Goal: Task Accomplishment & Management: Manage account settings

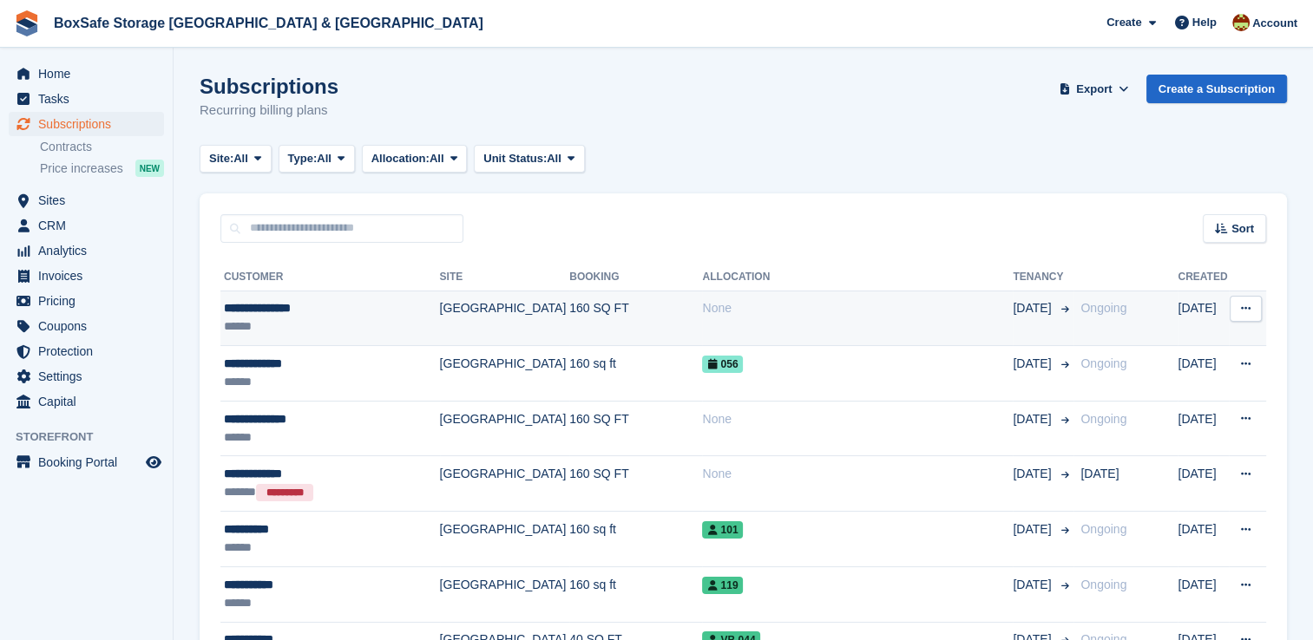
click at [771, 314] on div "None" at bounding box center [857, 308] width 311 height 18
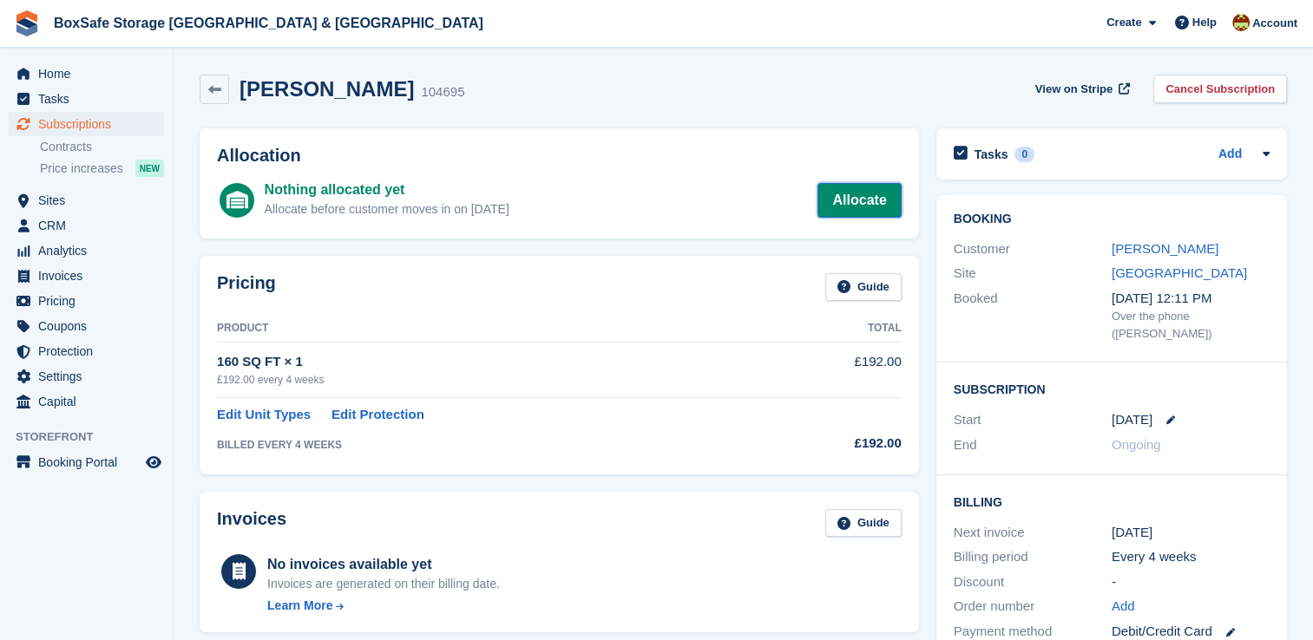
click at [868, 215] on link "Allocate" at bounding box center [858, 200] width 83 height 35
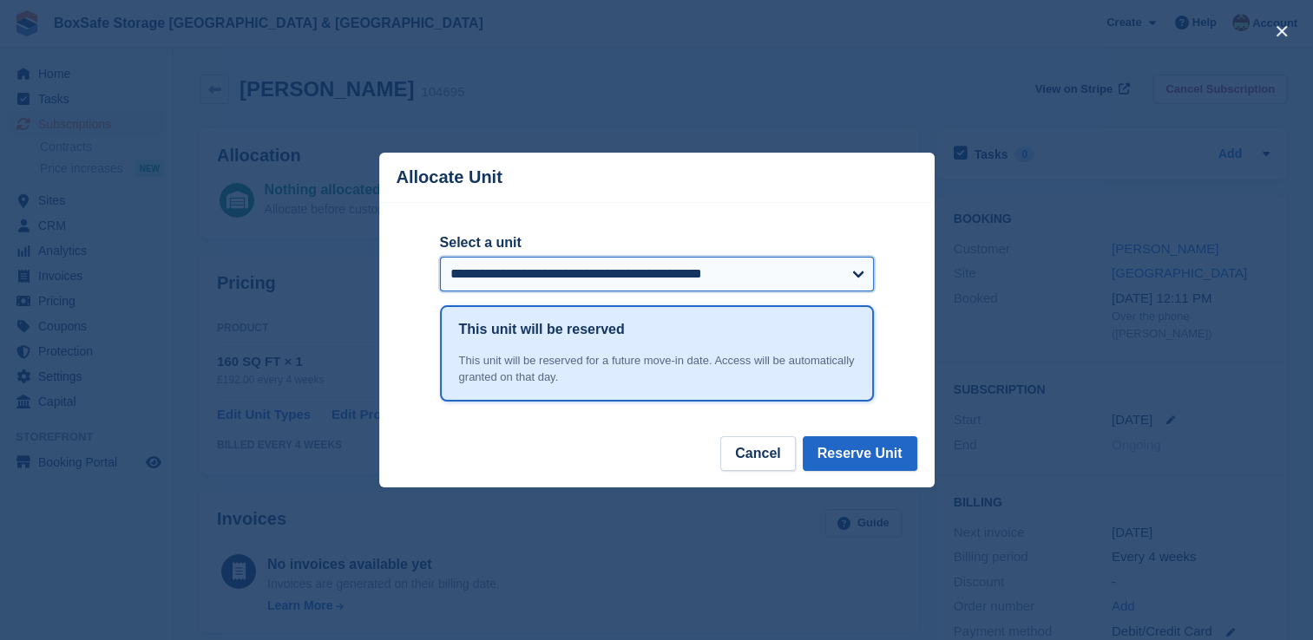
click at [608, 271] on select "**********" at bounding box center [657, 274] width 434 height 35
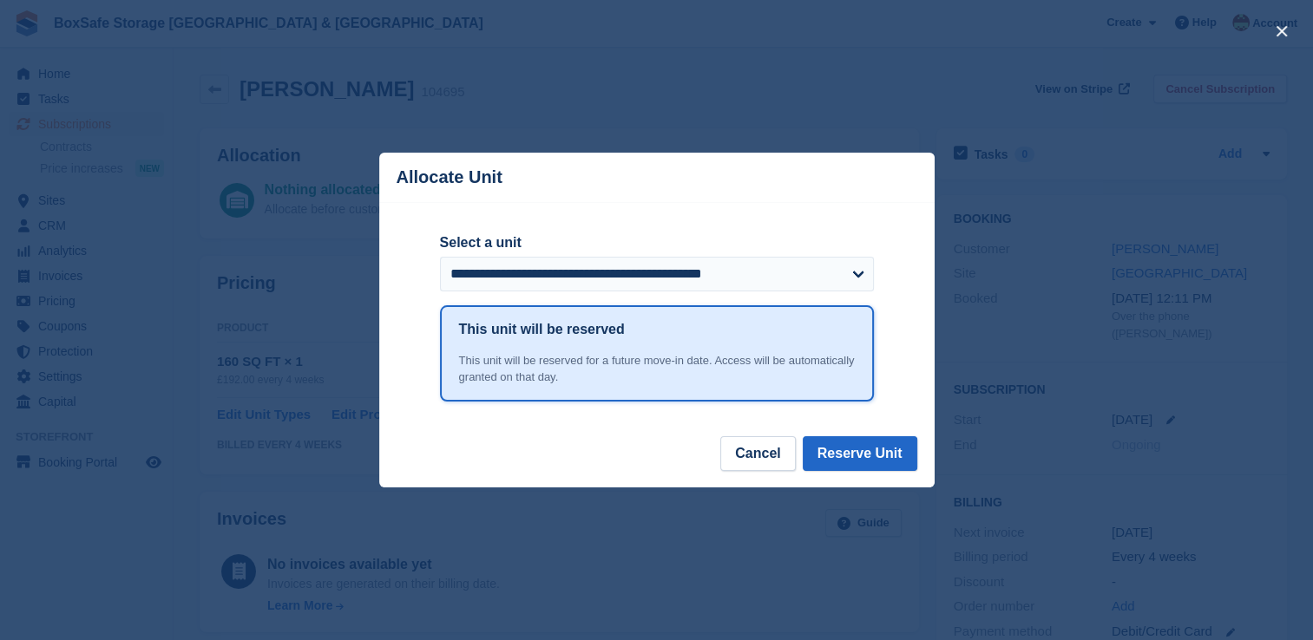
click at [582, 161] on header "Allocate Unit" at bounding box center [656, 177] width 555 height 49
click at [76, 122] on div "close" at bounding box center [656, 320] width 1313 height 640
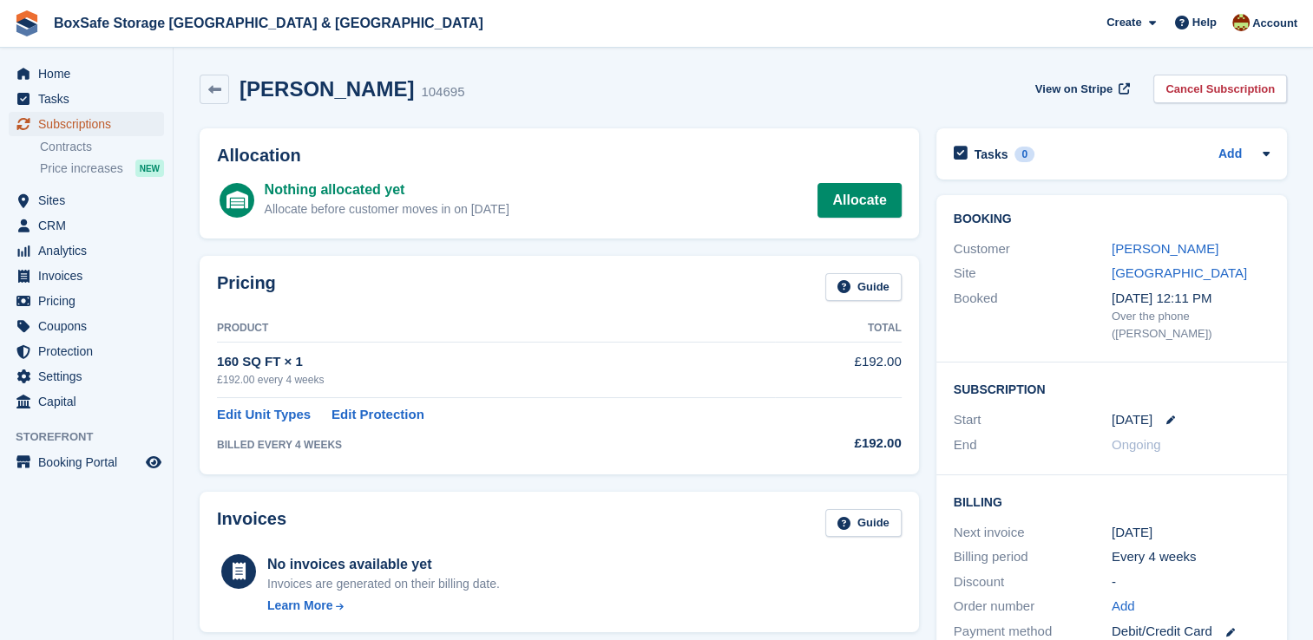
click at [93, 120] on span "Subscriptions" at bounding box center [90, 124] width 104 height 24
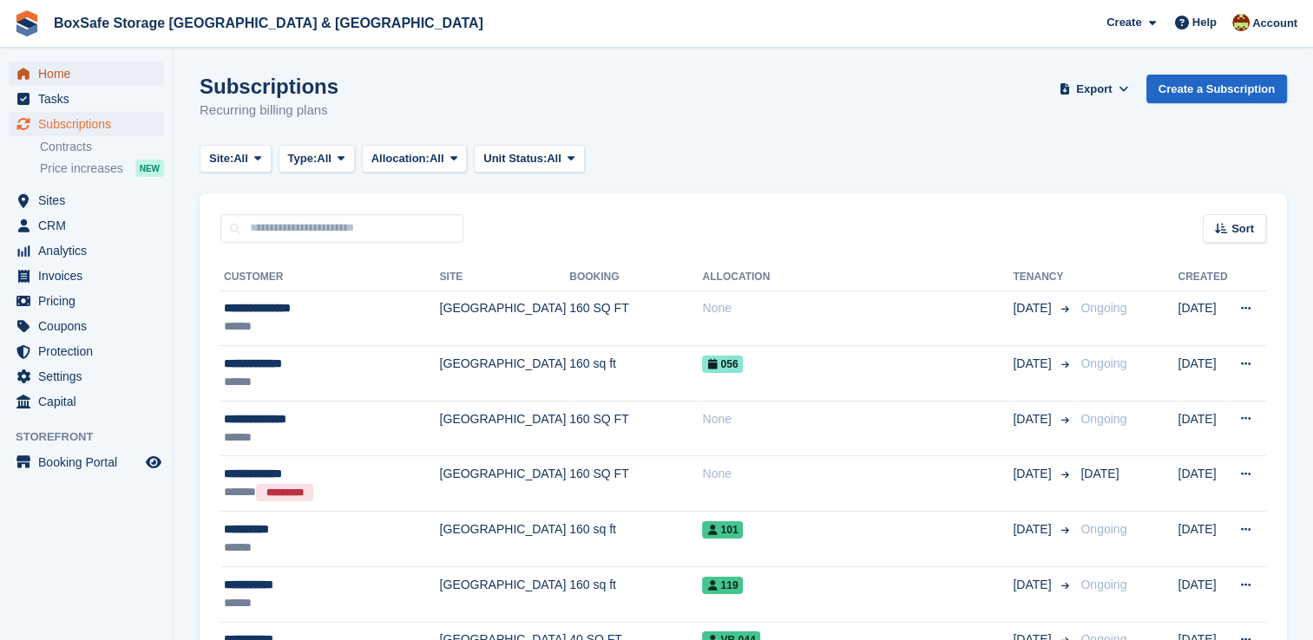
click at [111, 68] on span "Home" at bounding box center [90, 74] width 104 height 24
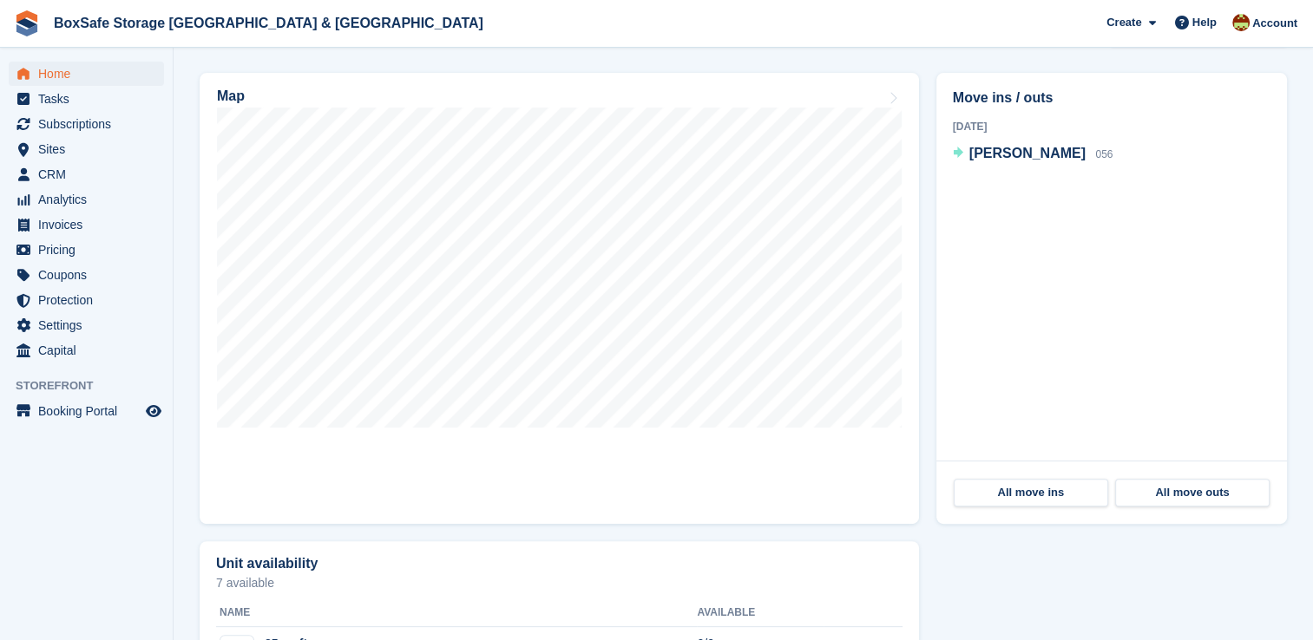
scroll to position [500, 0]
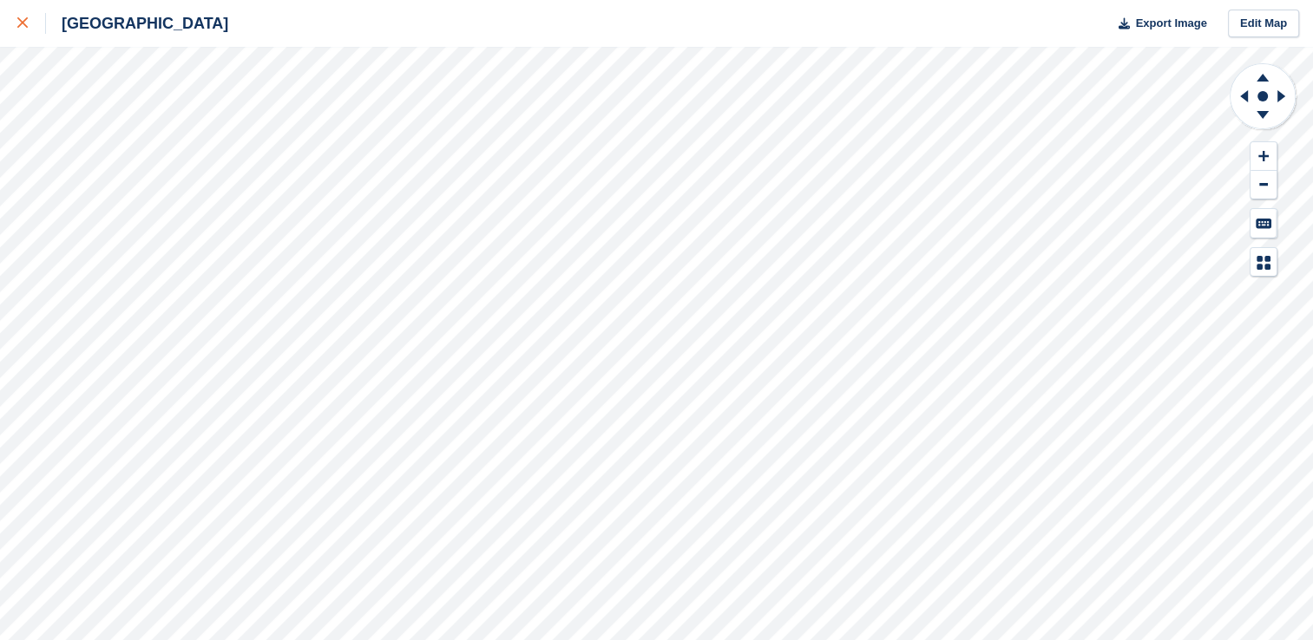
click at [17, 21] on icon at bounding box center [22, 22] width 10 height 10
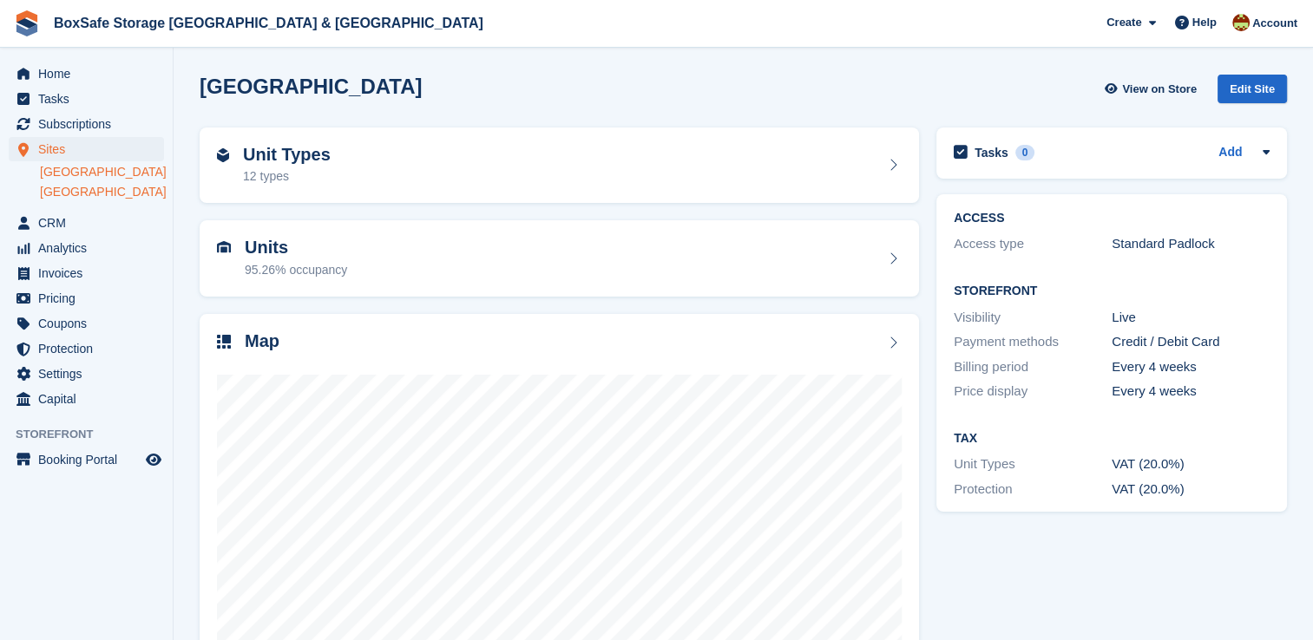
click at [59, 200] on link "[GEOGRAPHIC_DATA]" at bounding box center [102, 192] width 124 height 16
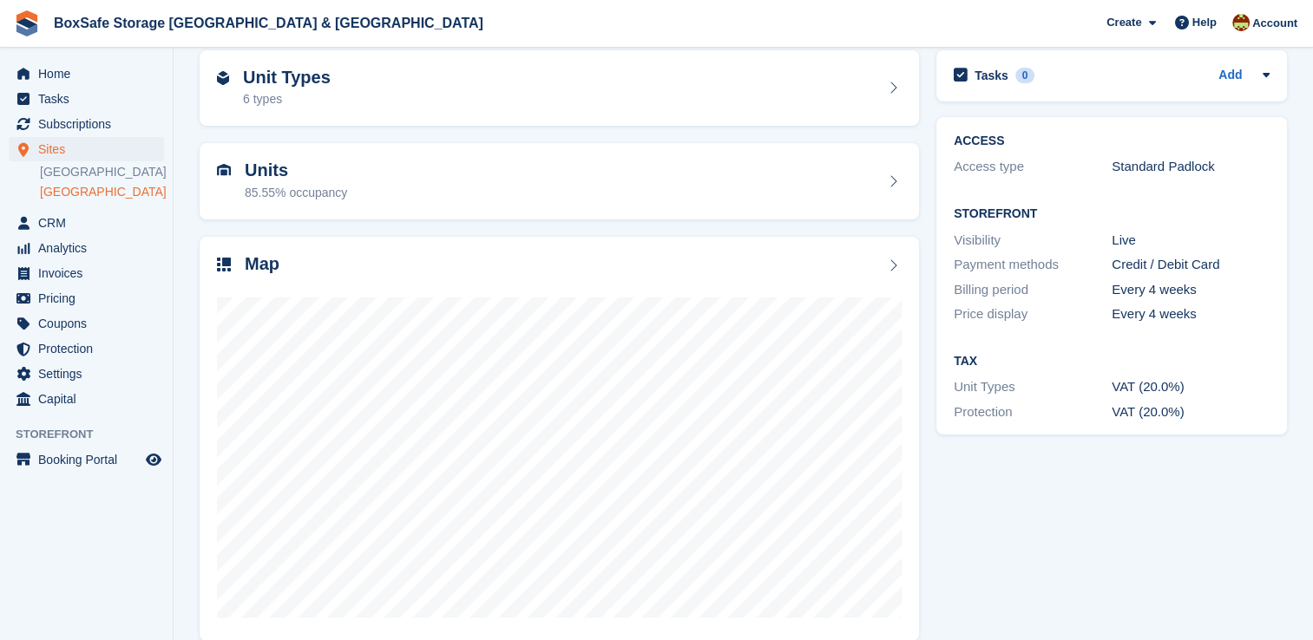
scroll to position [99, 0]
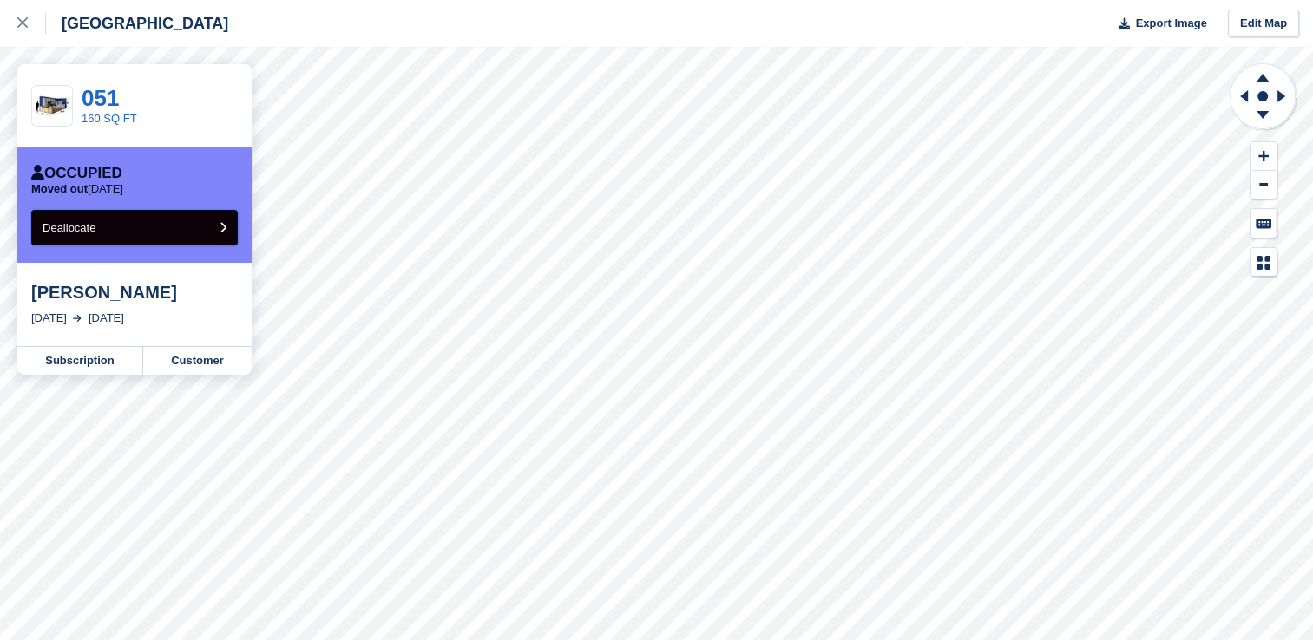
click at [82, 228] on span "Deallocate" at bounding box center [69, 227] width 53 height 13
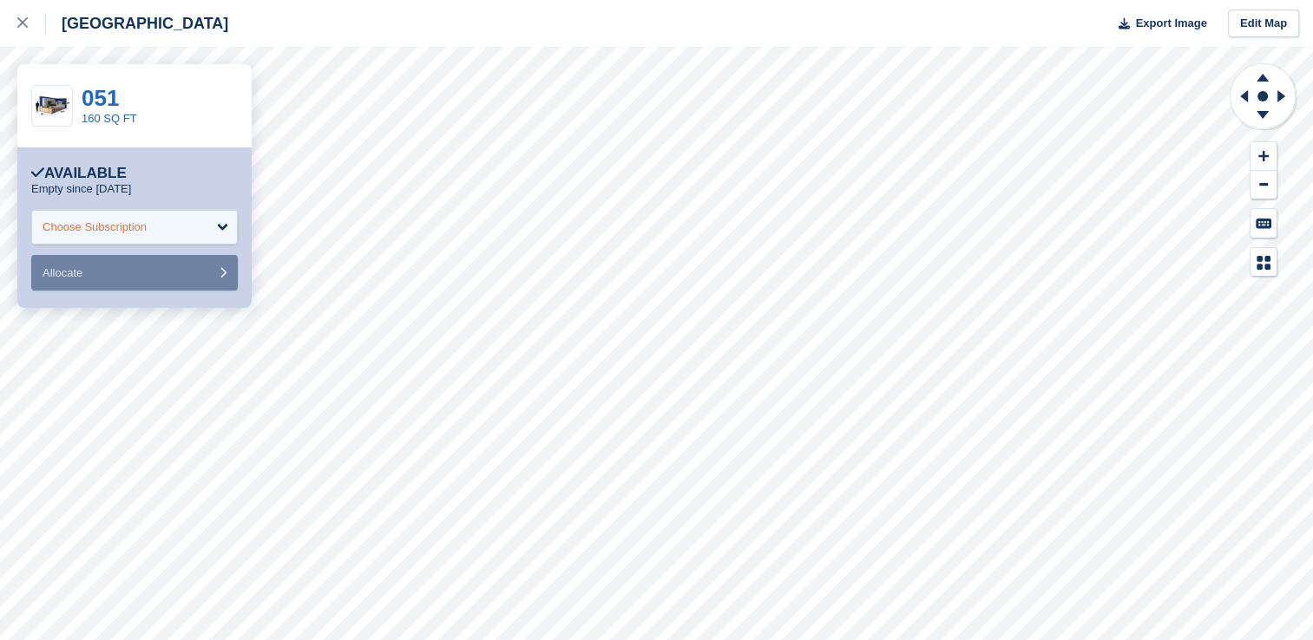
click at [170, 220] on div "Choose Subscription" at bounding box center [134, 227] width 207 height 35
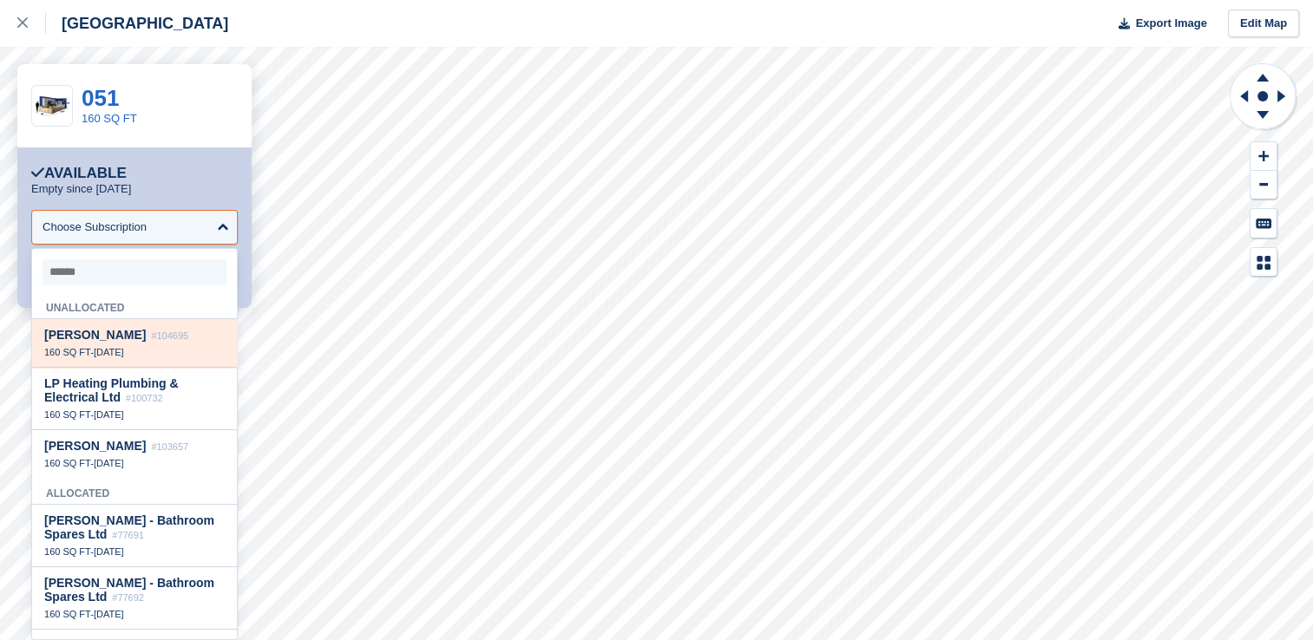
click at [154, 358] on div "160 SQ FT - [DATE]" at bounding box center [134, 352] width 181 height 12
select select "******"
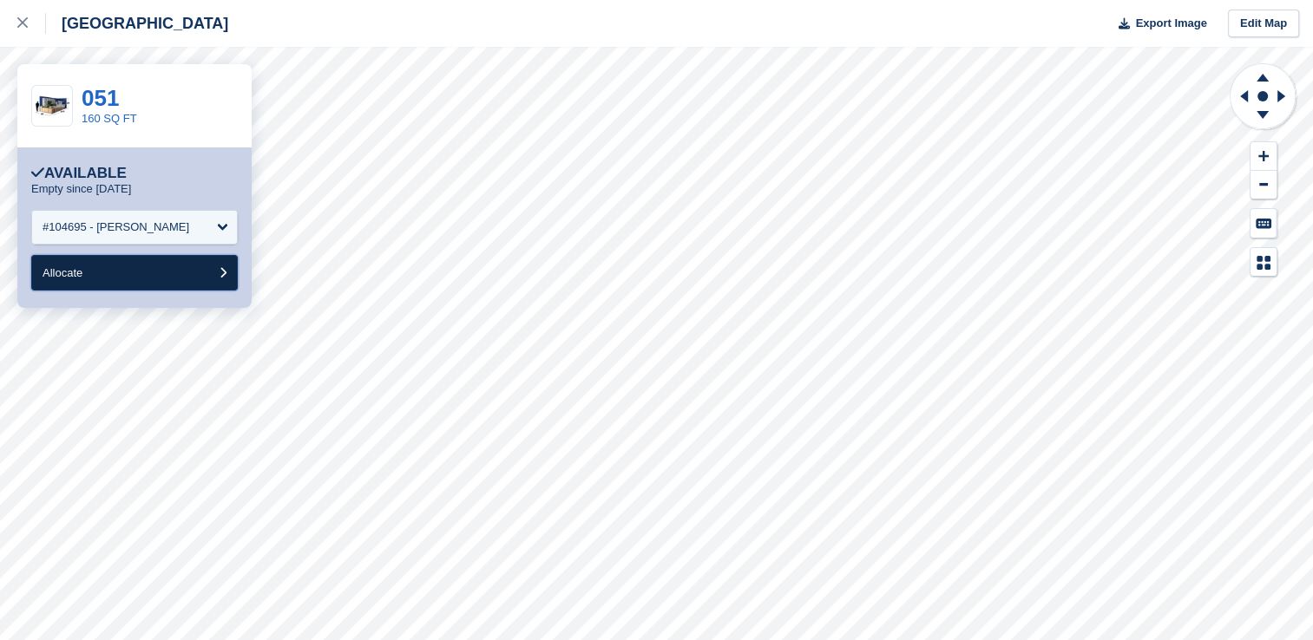
click at [142, 272] on button "Allocate" at bounding box center [134, 273] width 207 height 36
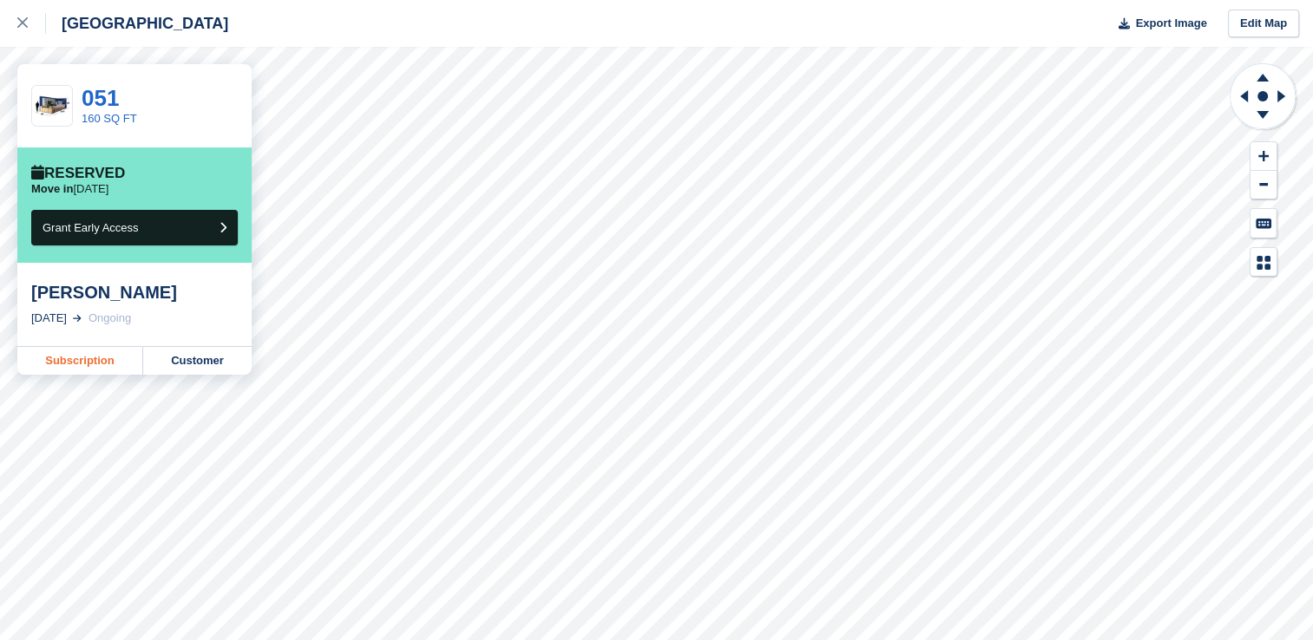
click at [80, 366] on link "Subscription" at bounding box center [80, 361] width 126 height 28
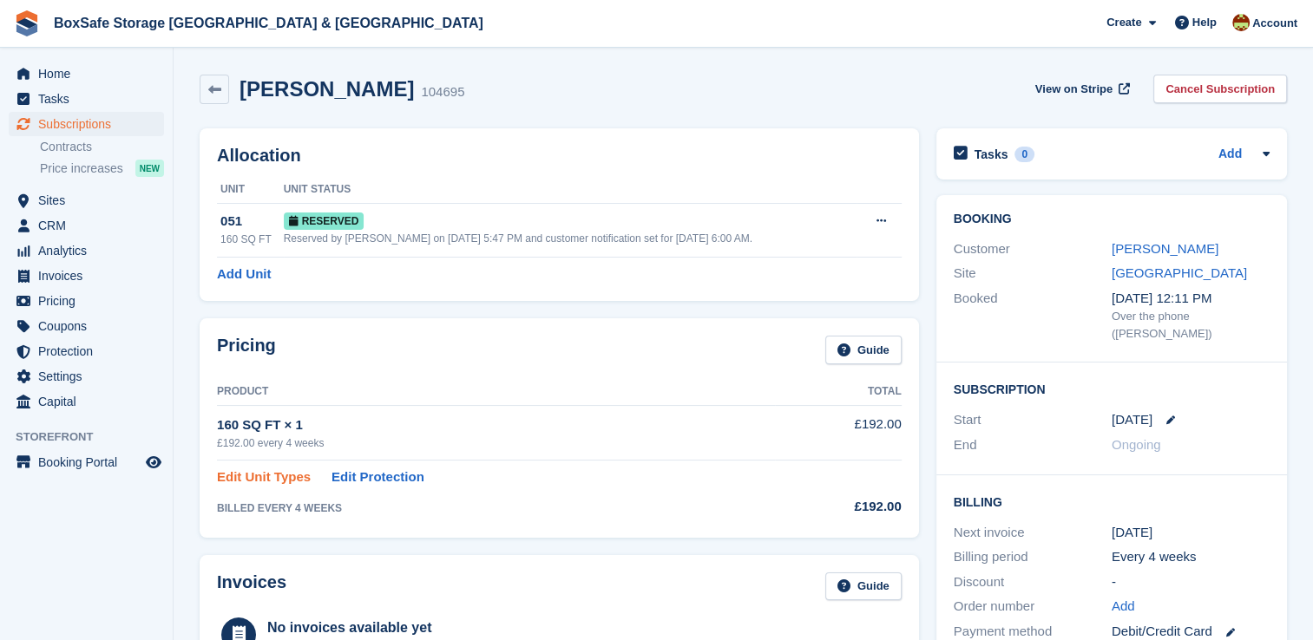
click at [268, 481] on link "Edit Unit Types" at bounding box center [264, 478] width 94 height 20
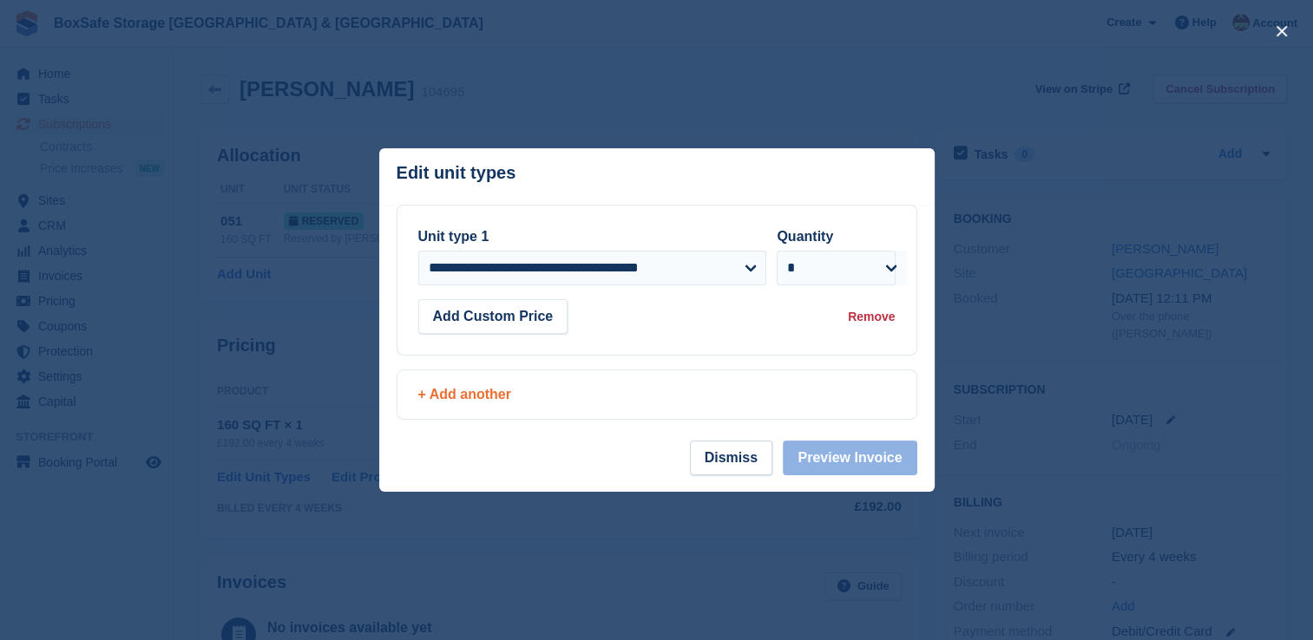
click at [458, 394] on div "+ Add another" at bounding box center [656, 394] width 477 height 21
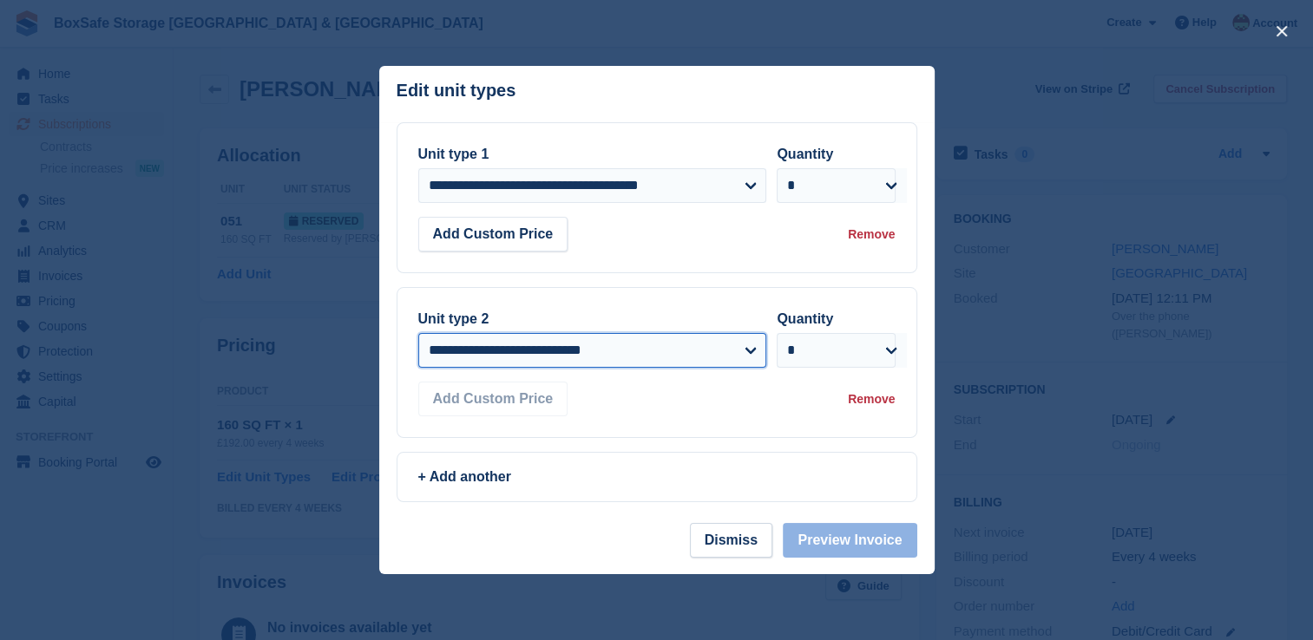
click at [521, 362] on select "**********" at bounding box center [592, 350] width 349 height 35
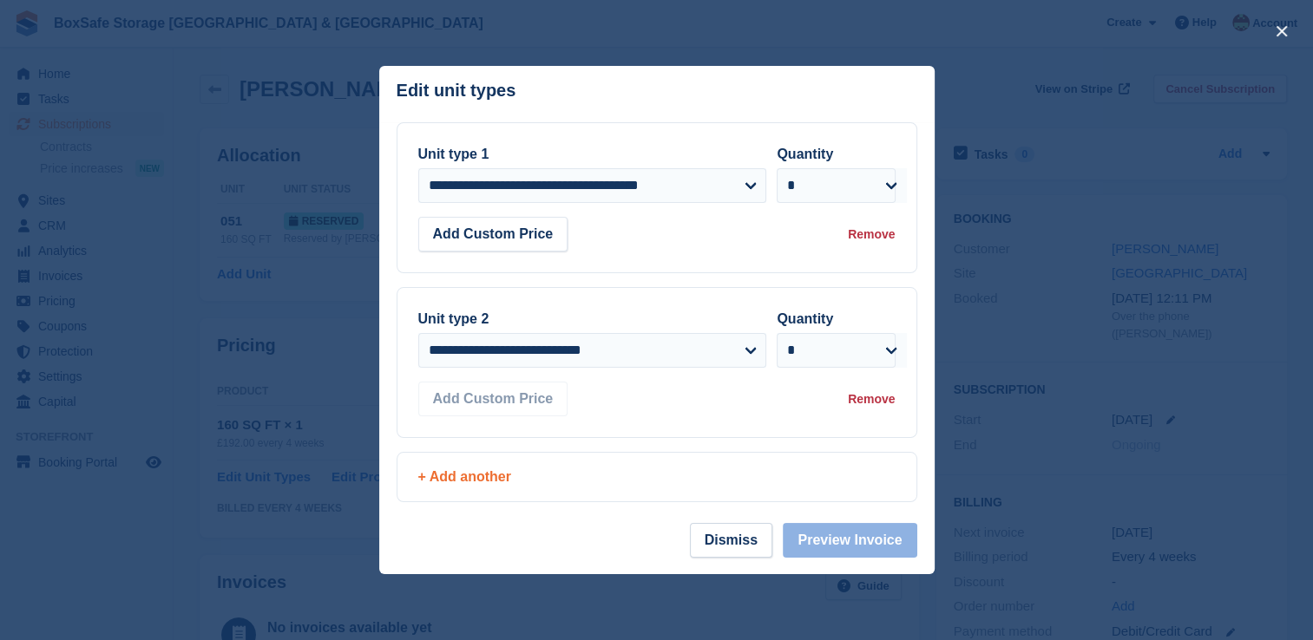
click at [586, 473] on div "+ Add another" at bounding box center [656, 477] width 477 height 21
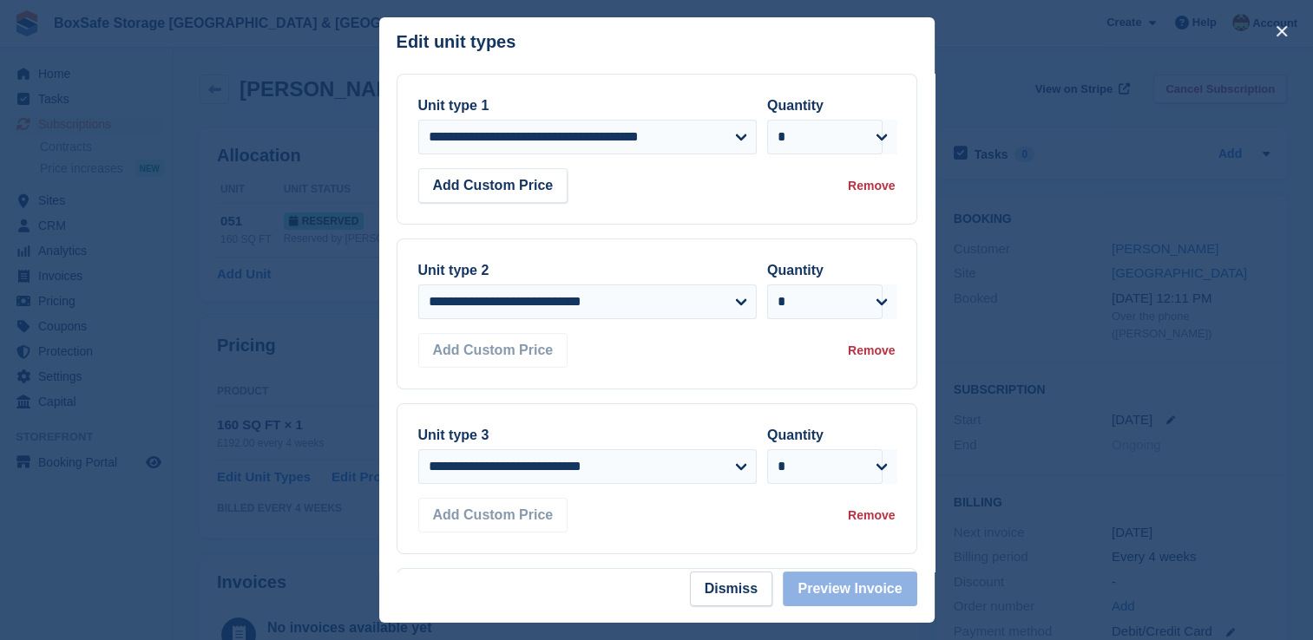
click at [853, 360] on div "Remove" at bounding box center [871, 351] width 47 height 18
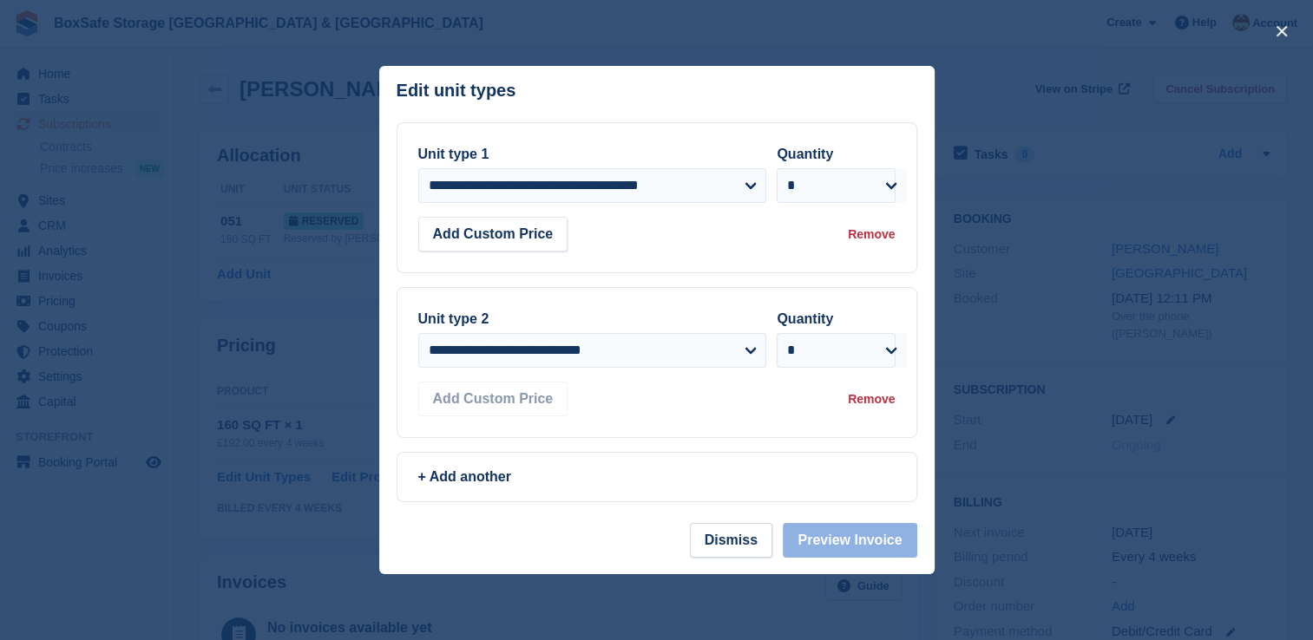
click at [874, 401] on div "Remove" at bounding box center [871, 400] width 47 height 18
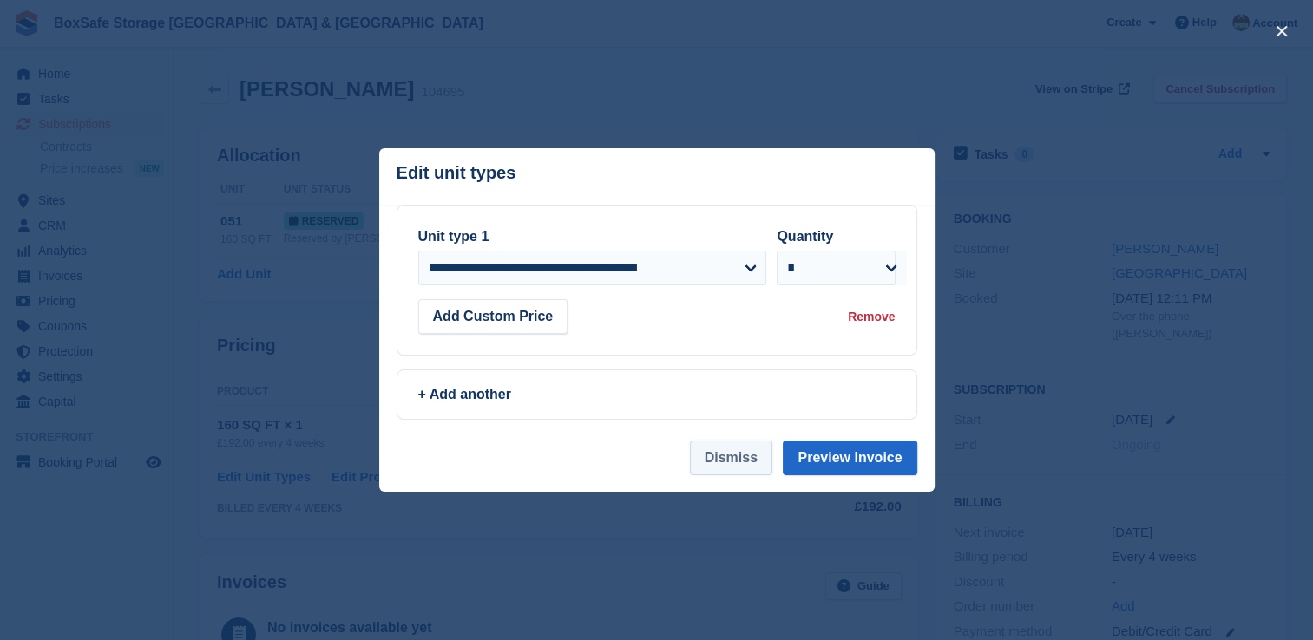
click at [738, 474] on button "Dismiss" at bounding box center [731, 458] width 82 height 35
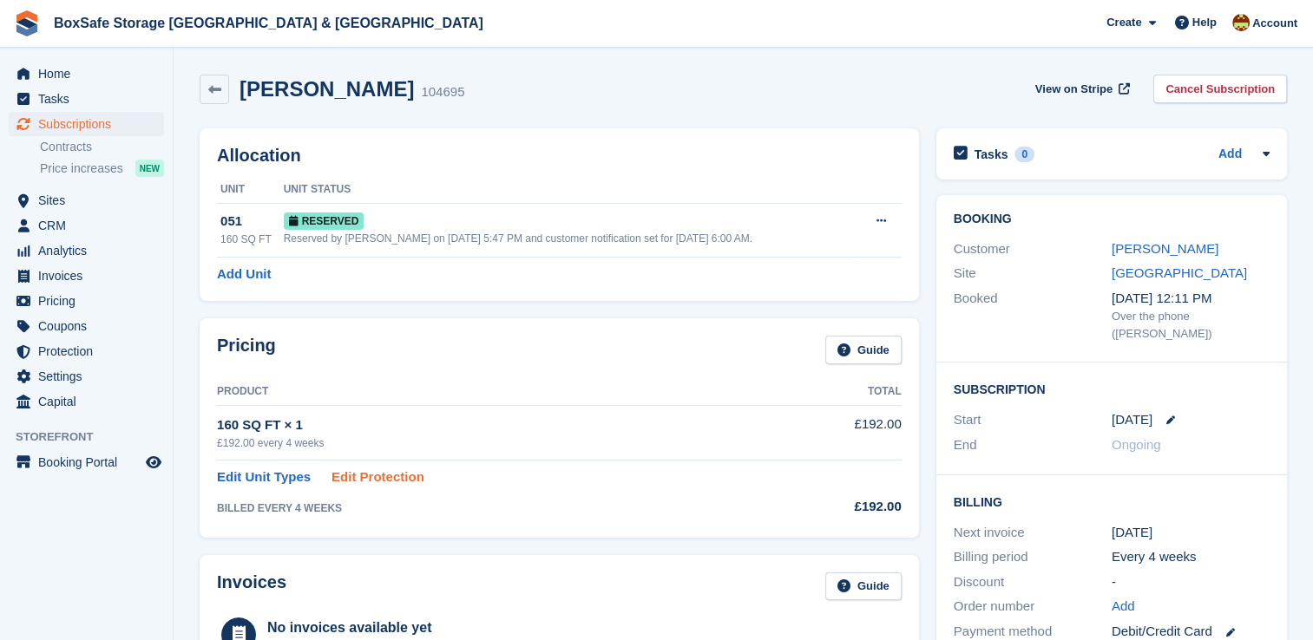
click at [351, 477] on link "Edit Protection" at bounding box center [378, 478] width 93 height 20
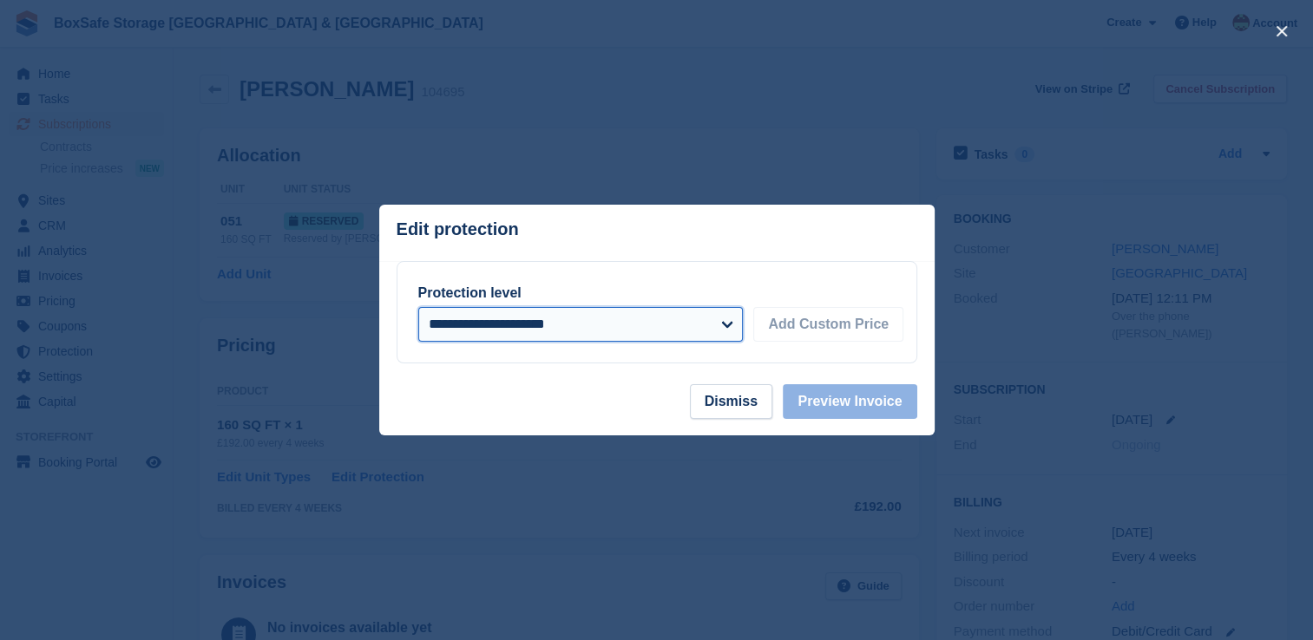
click at [580, 318] on select "**********" at bounding box center [580, 324] width 325 height 35
select select "*****"
click at [418, 308] on select "**********" at bounding box center [580, 324] width 325 height 35
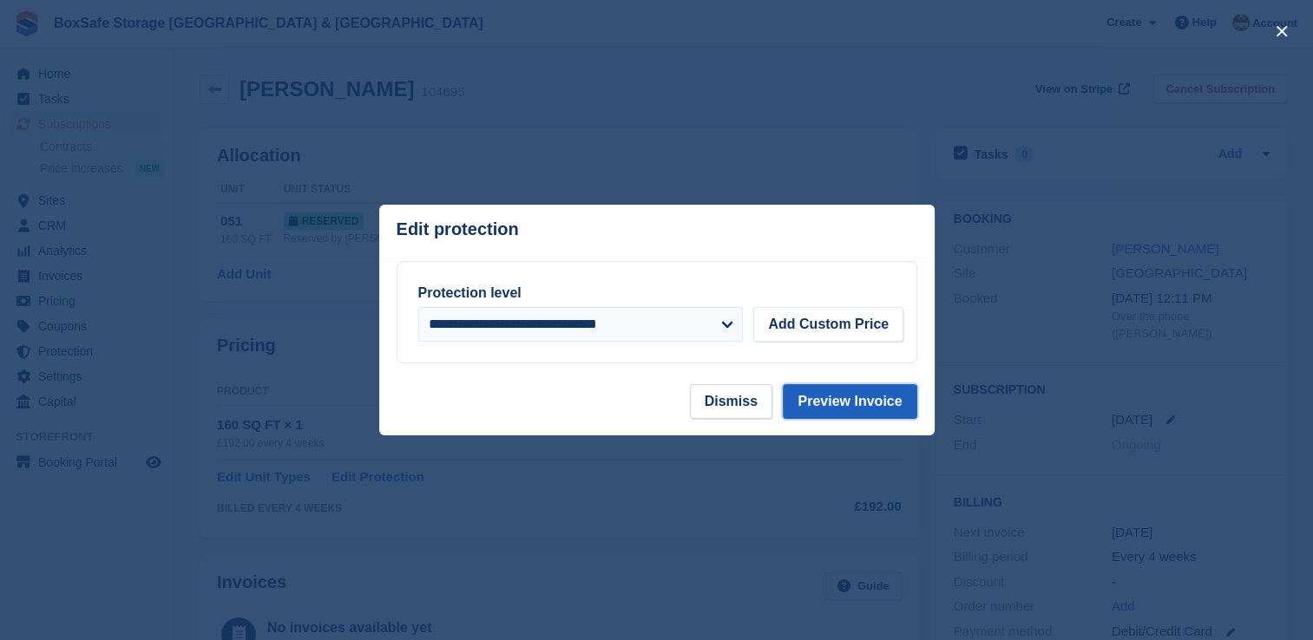
click at [885, 403] on button "Preview Invoice" at bounding box center [850, 401] width 134 height 35
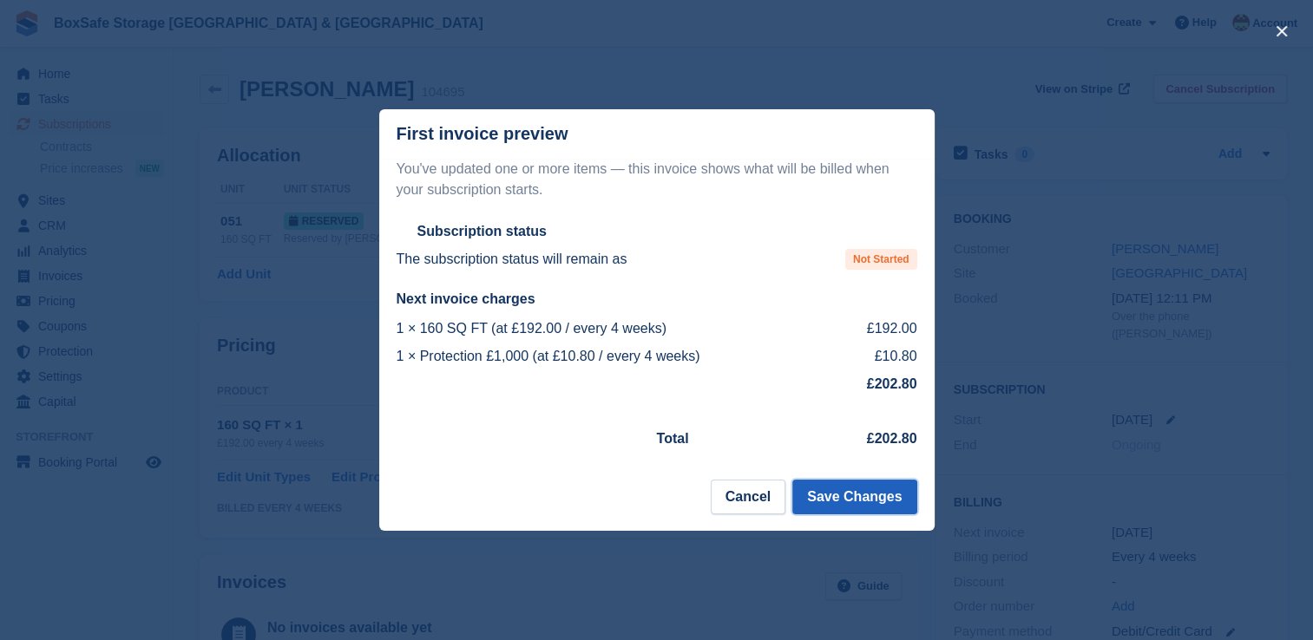
click at [858, 509] on button "Save Changes" at bounding box center [854, 497] width 124 height 35
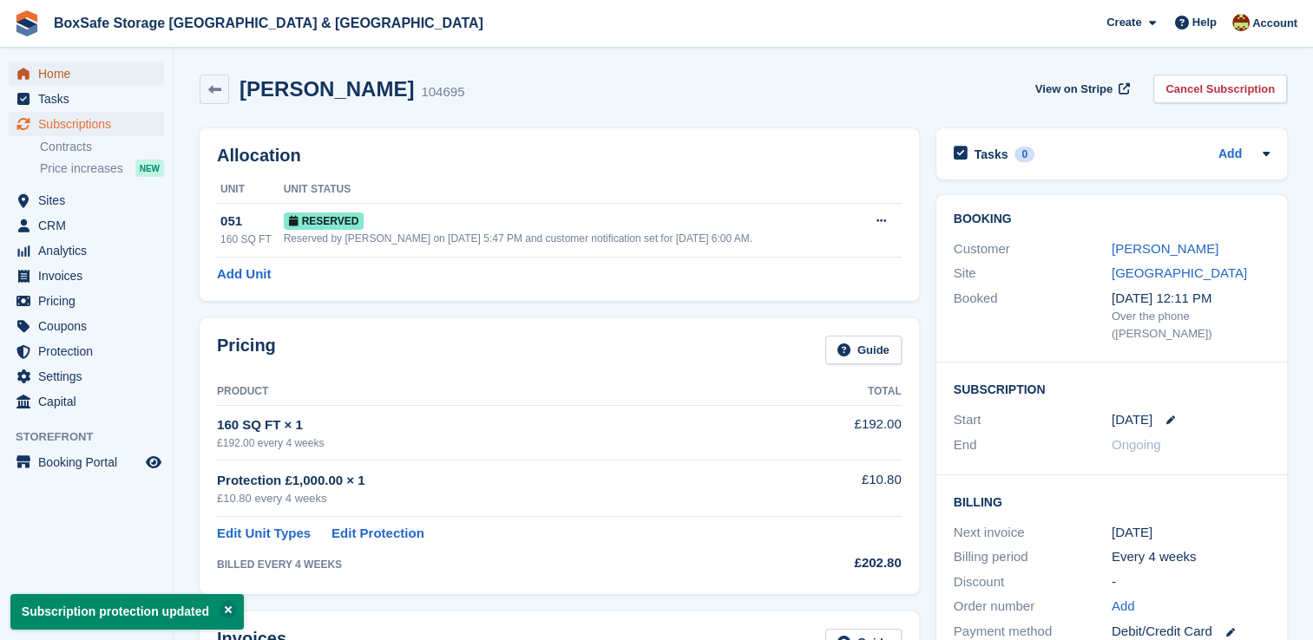
click at [87, 70] on span "Home" at bounding box center [90, 74] width 104 height 24
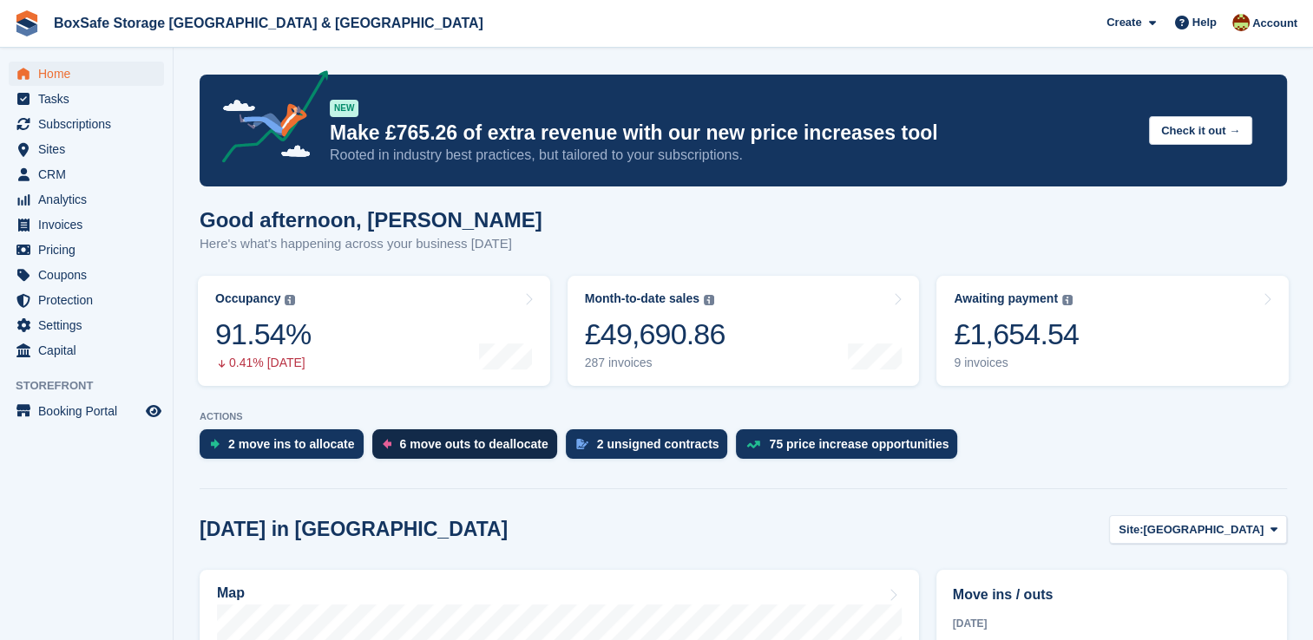
click at [463, 455] on div "6 move outs to deallocate" at bounding box center [464, 445] width 185 height 30
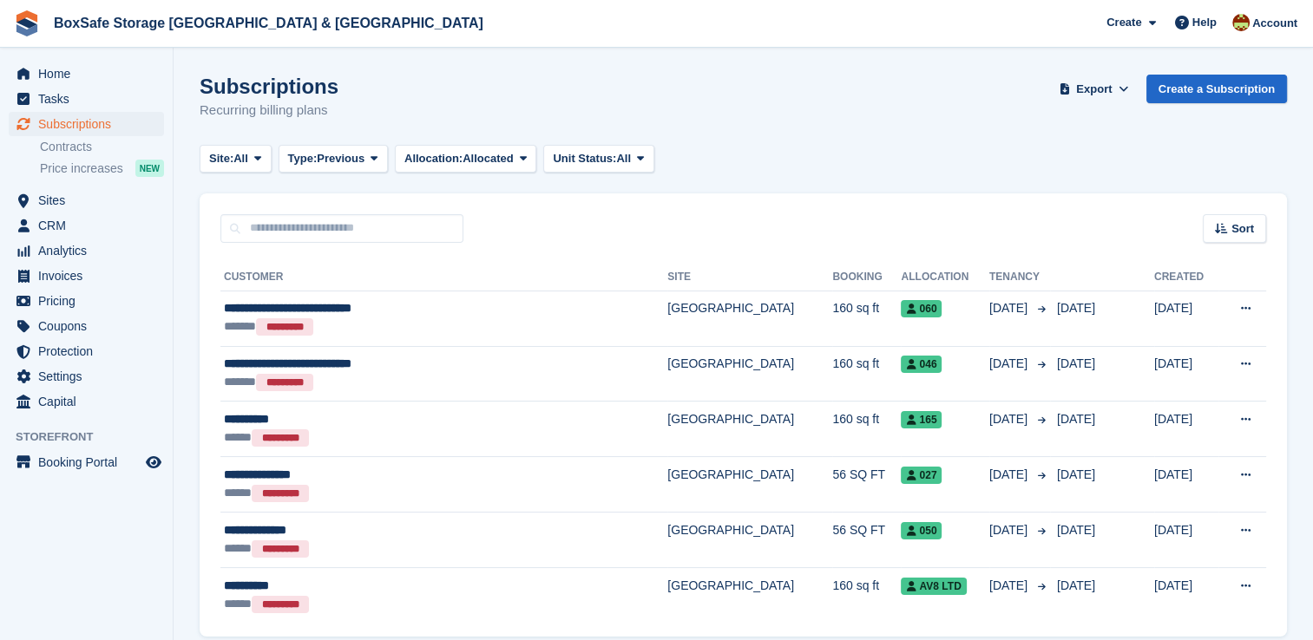
click at [69, 56] on div "Home Tasks Subscriptions Subscriptions Subscriptions Contracts Price increases …" at bounding box center [86, 235] width 173 height 360
click at [71, 70] on span "Home" at bounding box center [90, 74] width 104 height 24
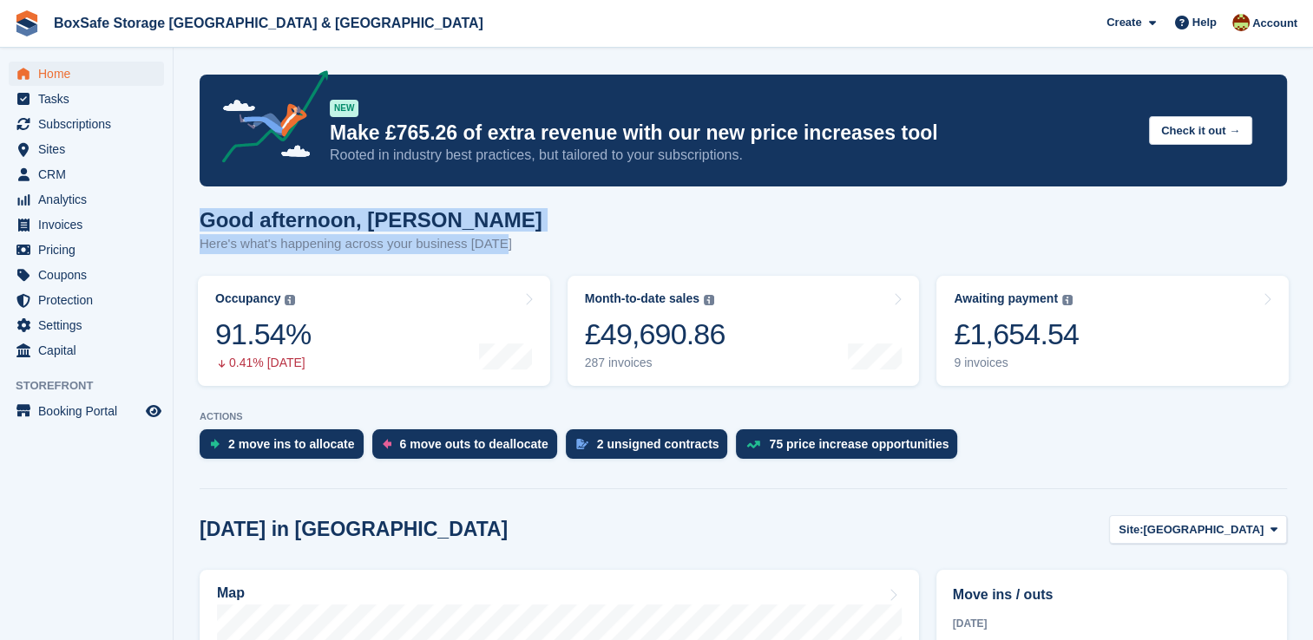
drag, startPoint x: 1322, startPoint y: 210, endPoint x: 1327, endPoint y: 269, distance: 59.2
click at [1312, 269] on html "BoxSafe Storage [GEOGRAPHIC_DATA] & [GEOGRAPHIC_DATA] Create Subscription Invoi…" at bounding box center [656, 320] width 1313 height 640
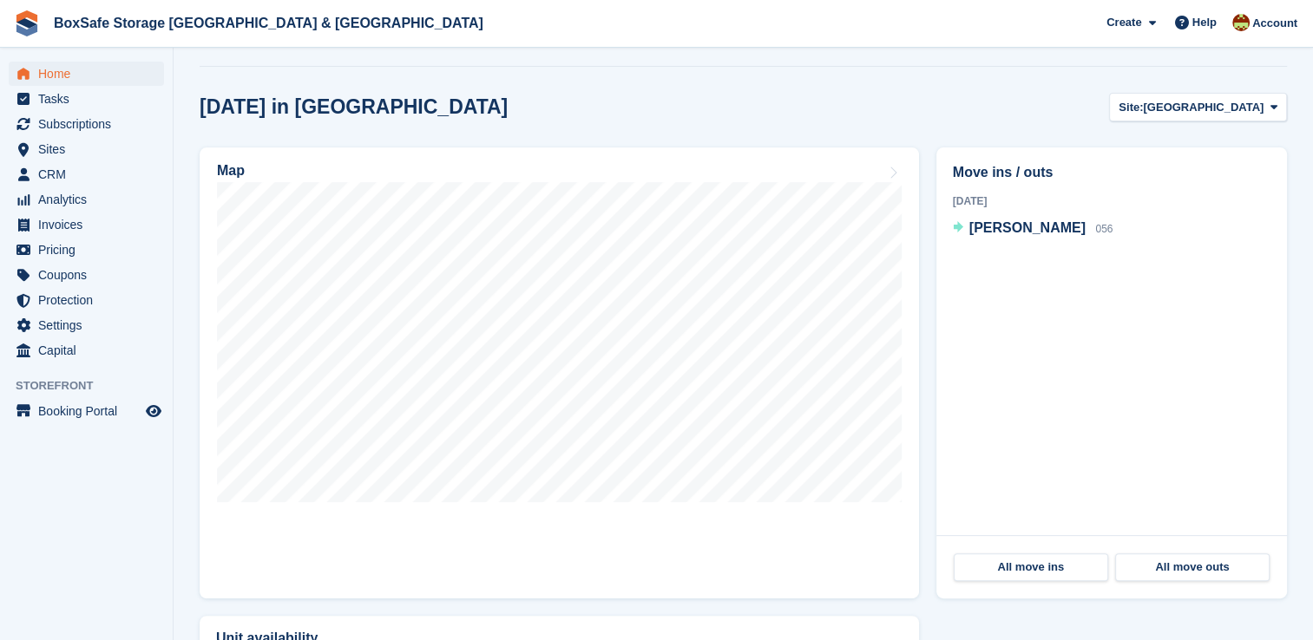
scroll to position [144, 0]
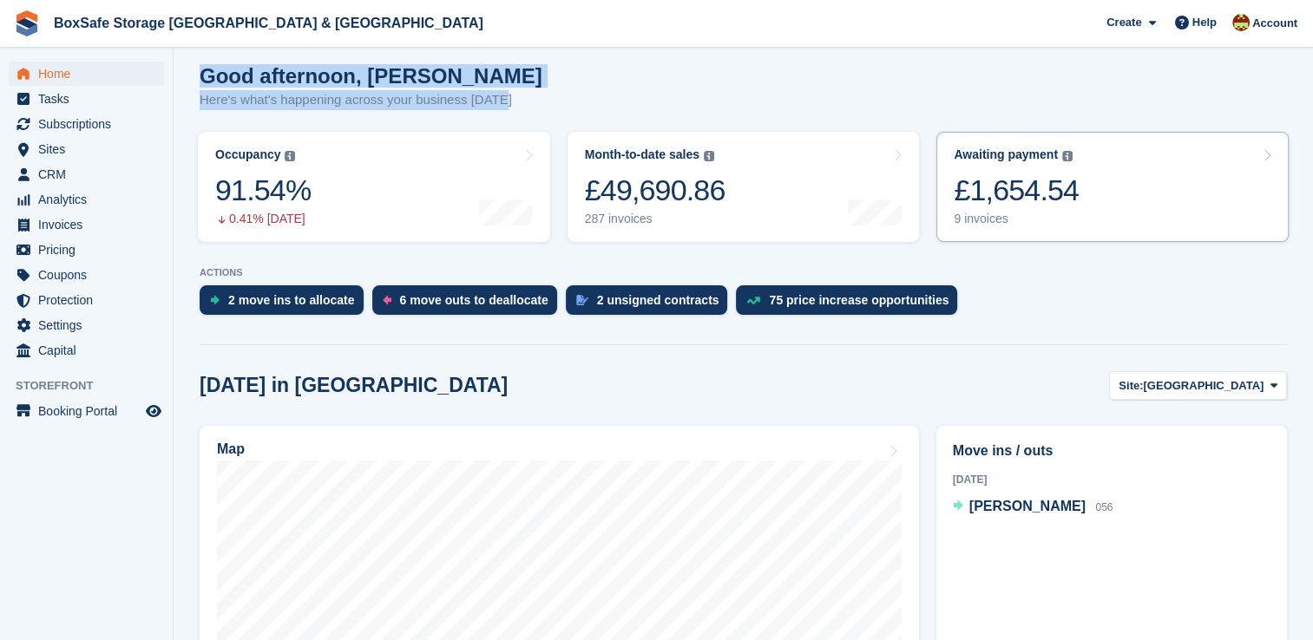
click at [1036, 198] on div "£1,654.54" at bounding box center [1016, 191] width 125 height 36
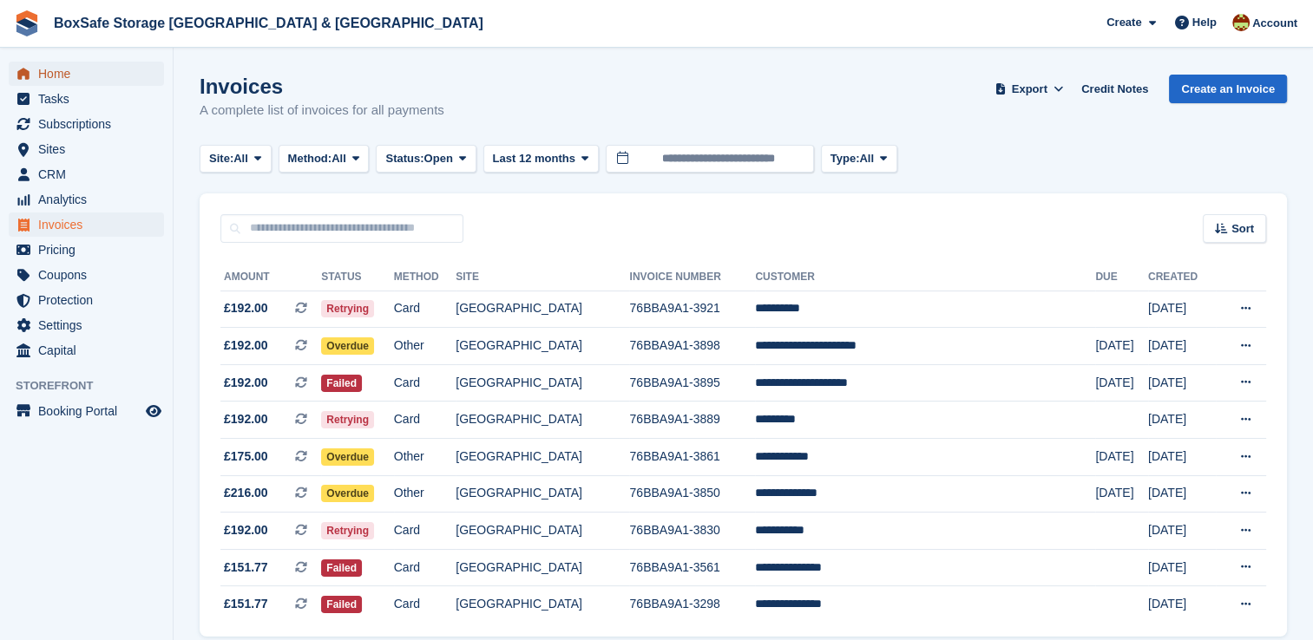
click at [80, 84] on span "Home" at bounding box center [90, 74] width 104 height 24
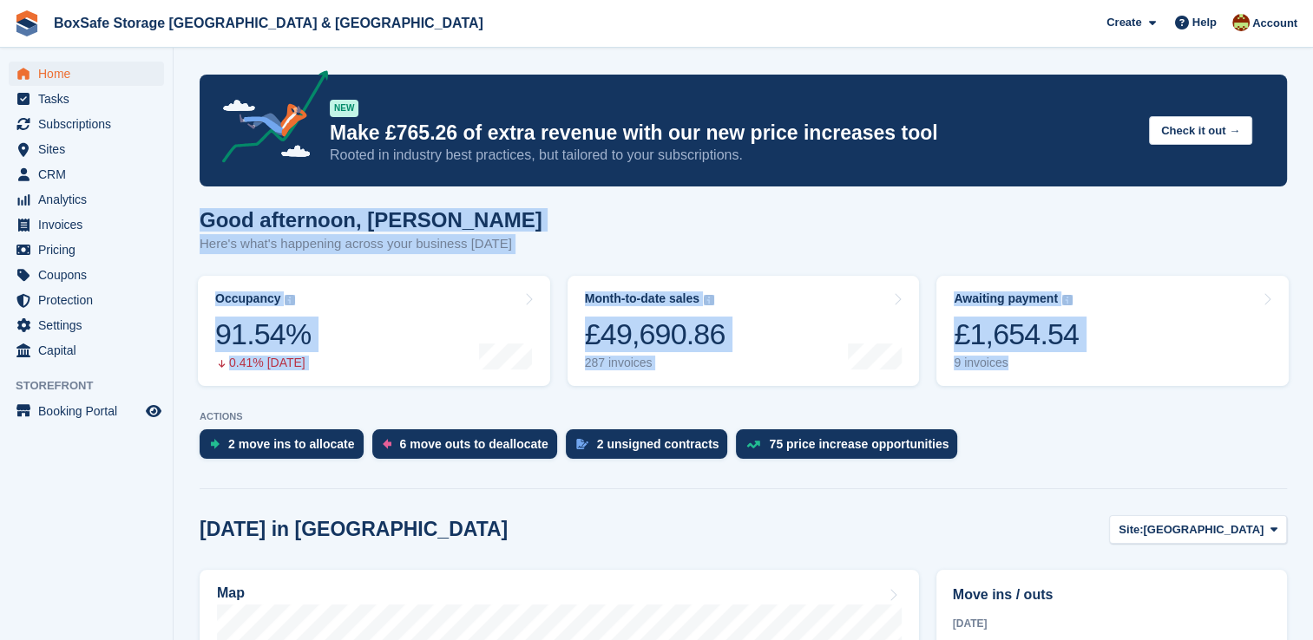
drag, startPoint x: 1315, startPoint y: 205, endPoint x: 1329, endPoint y: 341, distance: 137.0
click at [1312, 341] on html "BoxSafe Storage [GEOGRAPHIC_DATA] & [GEOGRAPHIC_DATA] Create Subscription Invoi…" at bounding box center [656, 320] width 1313 height 640
drag, startPoint x: 1329, startPoint y: 341, endPoint x: 1310, endPoint y: 172, distance: 170.2
